Goal: Task Accomplishment & Management: Manage account settings

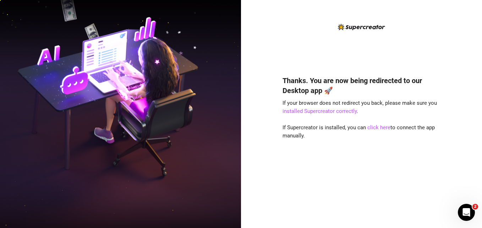
click at [326, 170] on div "Thanks. You are now being redirected to our Desktop app 🚀 If your browser does …" at bounding box center [361, 141] width 158 height 150
click at [380, 128] on link "click here" at bounding box center [378, 127] width 23 height 6
click at [317, 175] on div "Thanks. You are now being redirected to our Desktop app 🚀 If your browser does …" at bounding box center [361, 141] width 158 height 150
click at [374, 128] on link "click here" at bounding box center [378, 127] width 23 height 6
click at [379, 128] on link "click here" at bounding box center [378, 127] width 23 height 6
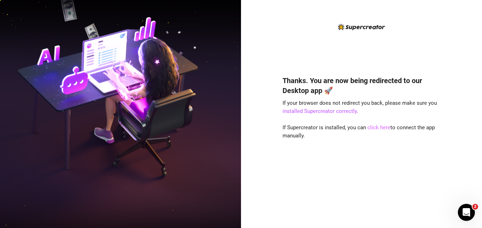
click at [379, 128] on link "click here" at bounding box center [378, 127] width 23 height 6
click at [381, 127] on link "click here" at bounding box center [378, 127] width 23 height 6
click at [375, 128] on link "click here" at bounding box center [378, 127] width 23 height 6
click at [371, 125] on link "click here" at bounding box center [378, 127] width 23 height 6
click at [378, 127] on link "click here" at bounding box center [378, 127] width 23 height 6
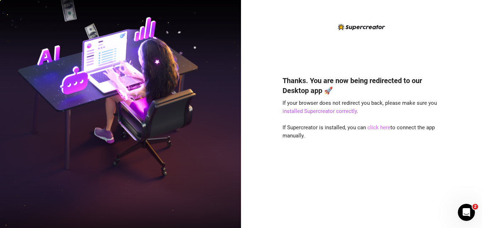
click at [375, 127] on link "click here" at bounding box center [378, 127] width 23 height 6
click at [379, 127] on link "click here" at bounding box center [378, 127] width 23 height 6
click at [374, 127] on link "click here" at bounding box center [378, 127] width 23 height 6
click at [380, 128] on link "click here" at bounding box center [378, 127] width 23 height 6
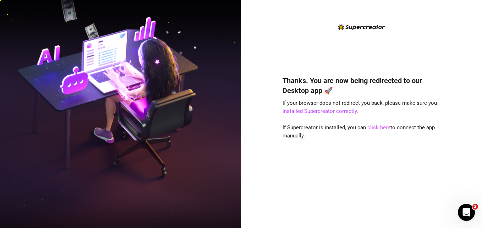
click at [379, 127] on link "click here" at bounding box center [378, 127] width 23 height 6
click at [375, 129] on link "click here" at bounding box center [378, 127] width 23 height 6
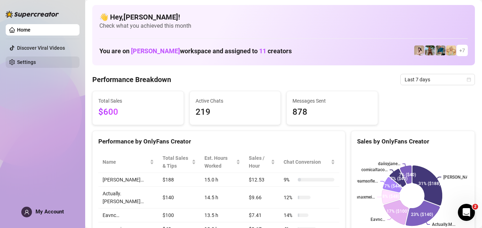
click at [32, 65] on link "Settings" at bounding box center [26, 62] width 19 height 6
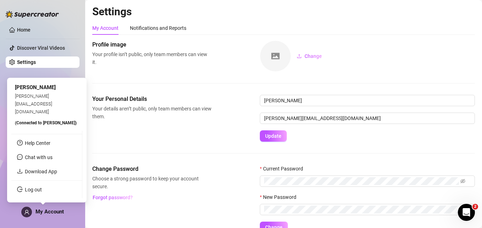
click at [53, 214] on span "My Account" at bounding box center [49, 211] width 28 height 6
click at [33, 191] on link "Log out" at bounding box center [33, 190] width 17 height 6
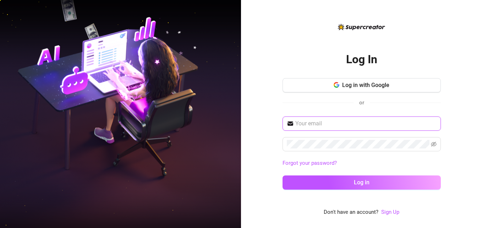
click at [369, 121] on input "text" at bounding box center [365, 123] width 141 height 9
type input "[EMAIL_ADDRESS][DOMAIN_NAME]"
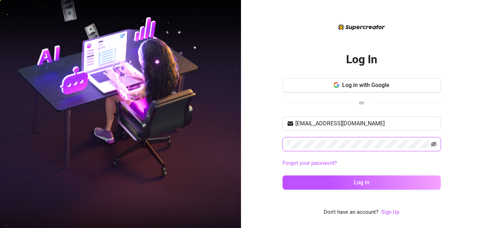
click at [433, 144] on icon "eye-invisible" at bounding box center [434, 144] width 6 height 6
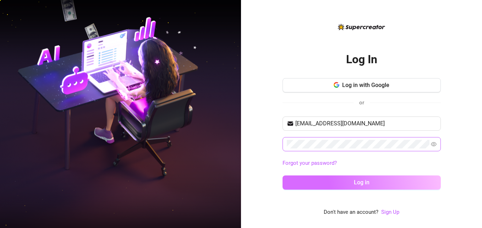
click at [344, 181] on button "Log in" at bounding box center [361, 182] width 158 height 14
